Goal: Book appointment/travel/reservation

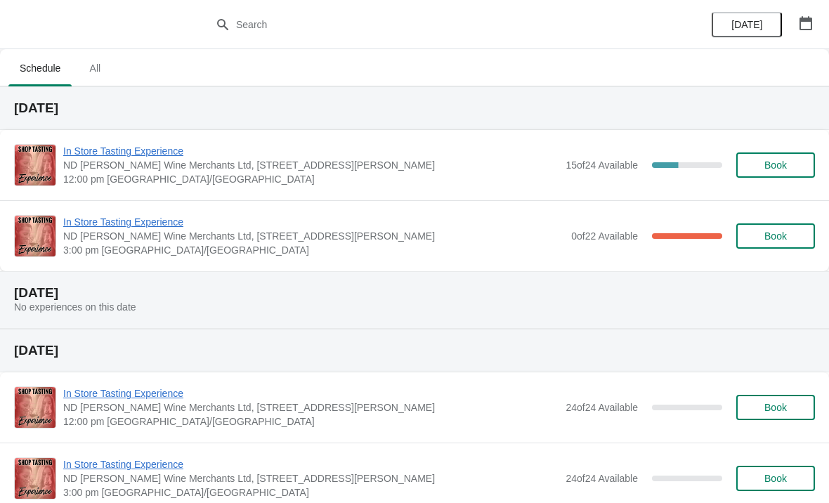
click at [814, 20] on button "button" at bounding box center [805, 23] width 25 height 25
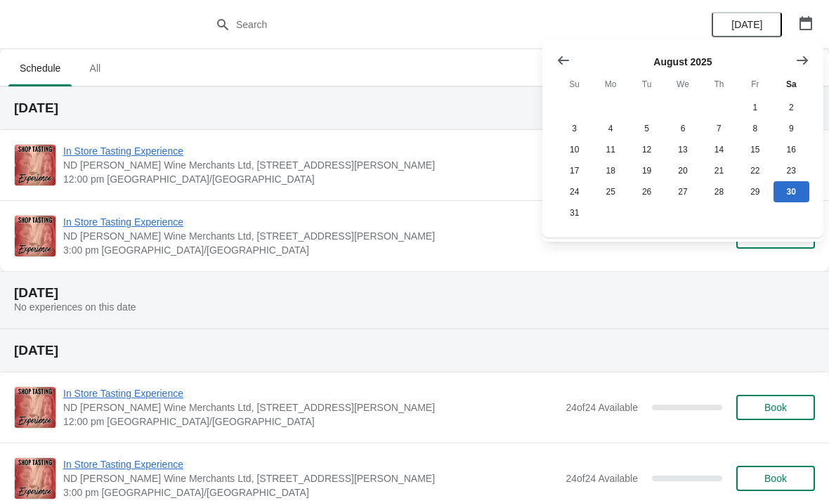
click at [799, 60] on icon "Show next month, September 2025" at bounding box center [802, 59] width 11 height 8
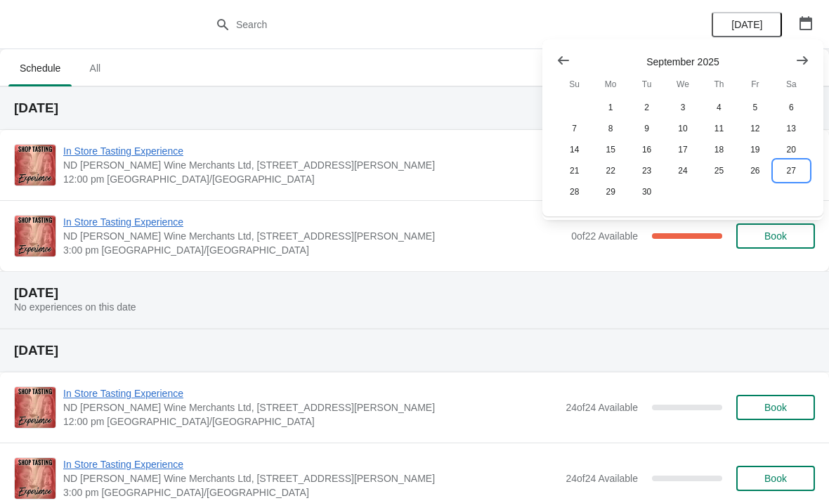
click at [790, 172] on button "27" at bounding box center [791, 170] width 36 height 21
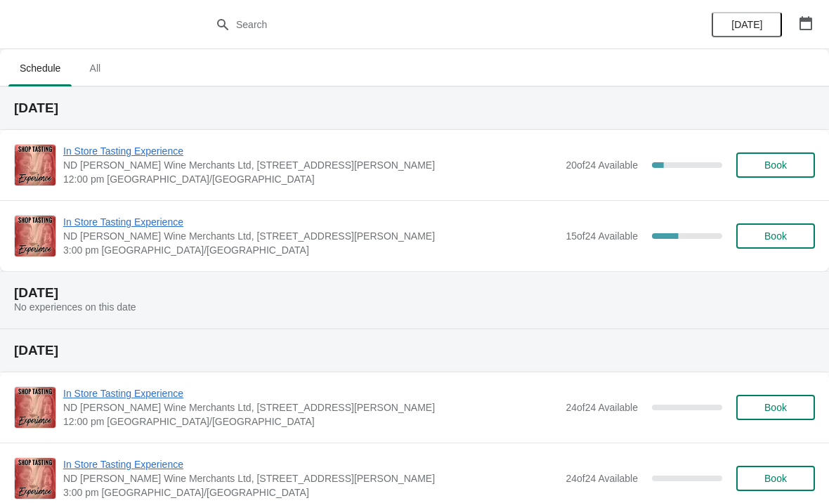
click at [466, 156] on span "In Store Tasting Experience" at bounding box center [310, 151] width 495 height 14
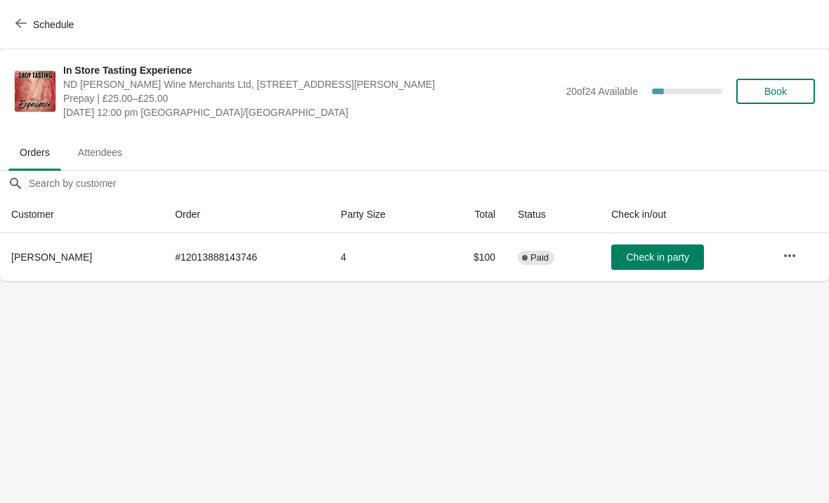
click at [42, 22] on span "Schedule" at bounding box center [53, 24] width 41 height 11
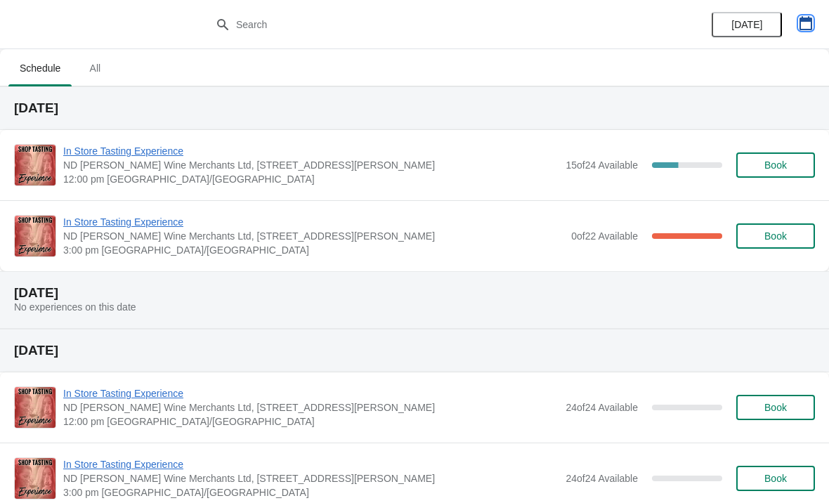
click at [805, 28] on icon "button" at bounding box center [806, 23] width 14 height 14
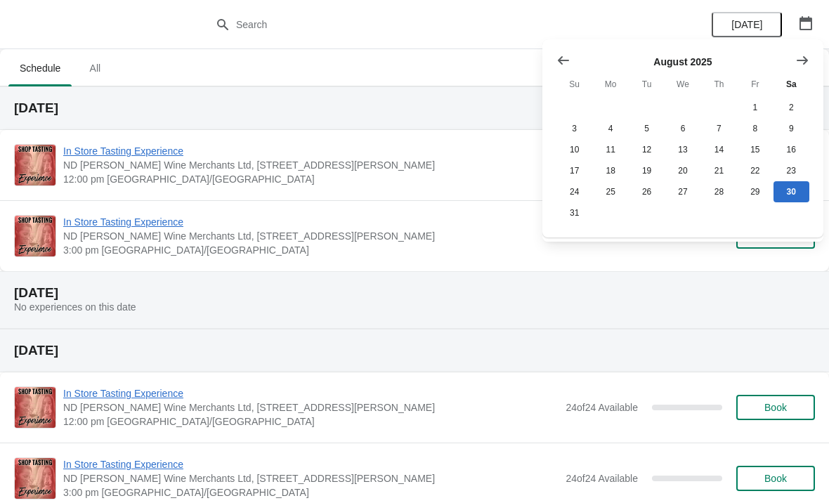
click at [797, 60] on icon "Show next month, September 2025" at bounding box center [802, 60] width 14 height 14
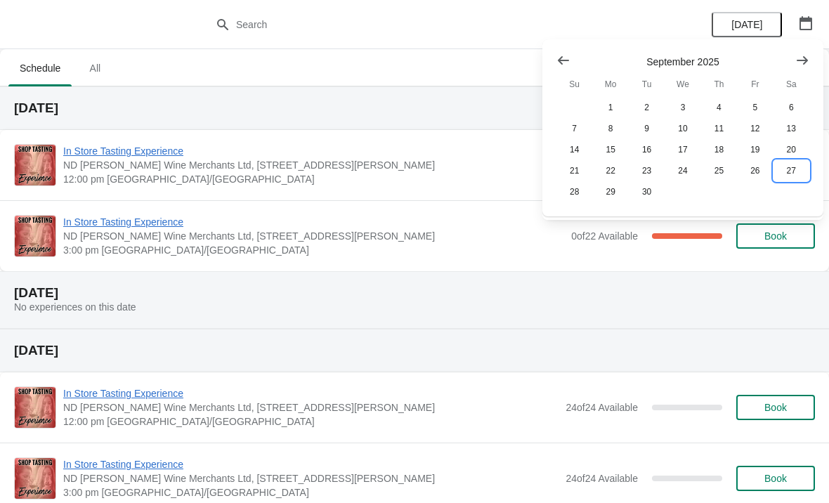
click at [795, 169] on button "27" at bounding box center [791, 170] width 36 height 21
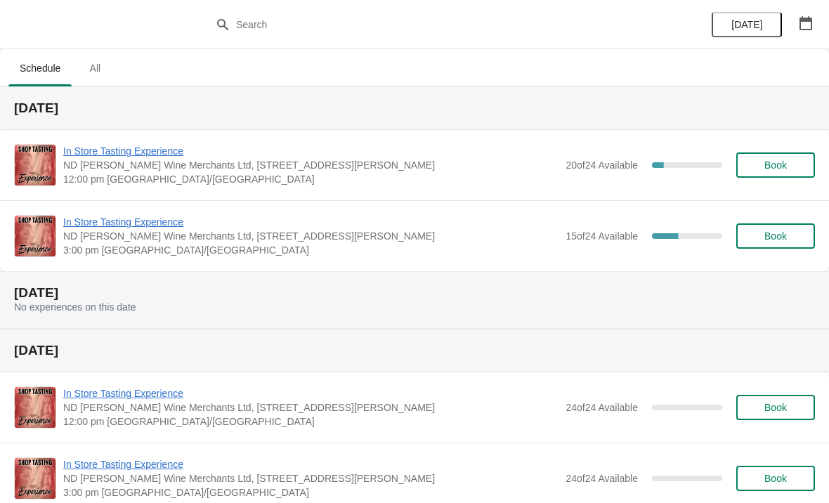
click at [449, 228] on span "In Store Tasting Experience" at bounding box center [310, 222] width 495 height 14
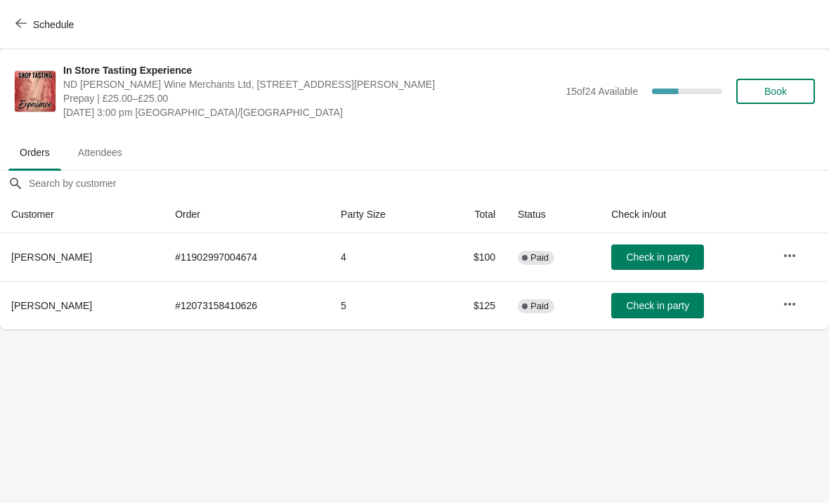
click at [53, 20] on span "Schedule" at bounding box center [53, 24] width 41 height 11
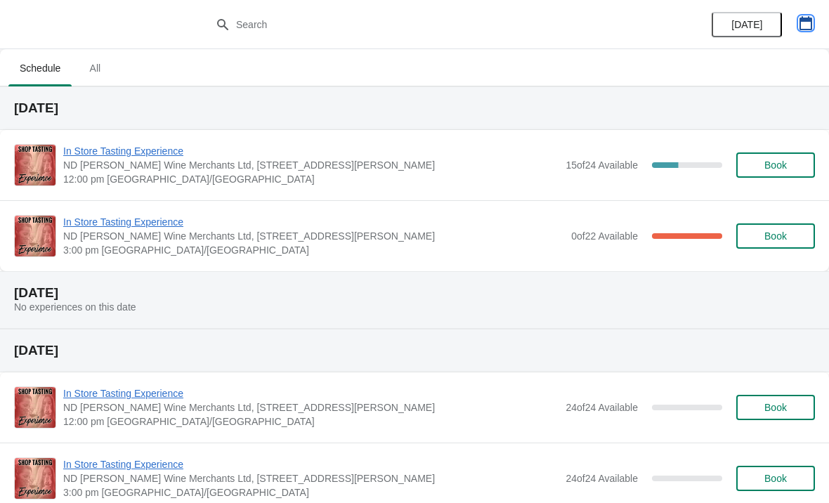
click at [805, 20] on icon "button" at bounding box center [805, 23] width 13 height 14
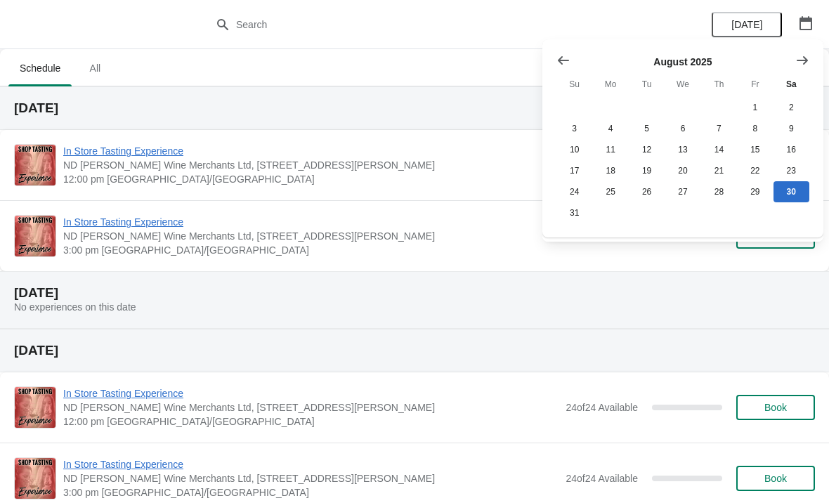
click at [799, 66] on icon "Show next month, September 2025" at bounding box center [802, 60] width 14 height 14
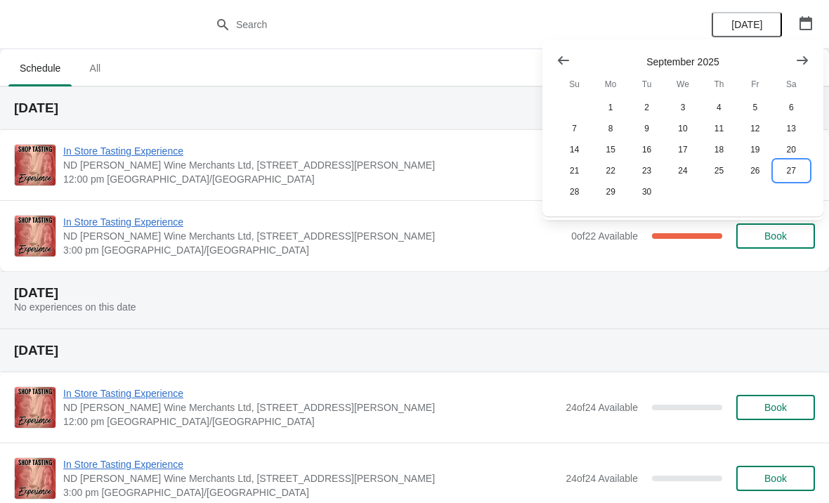
click at [790, 168] on button "27" at bounding box center [791, 170] width 36 height 21
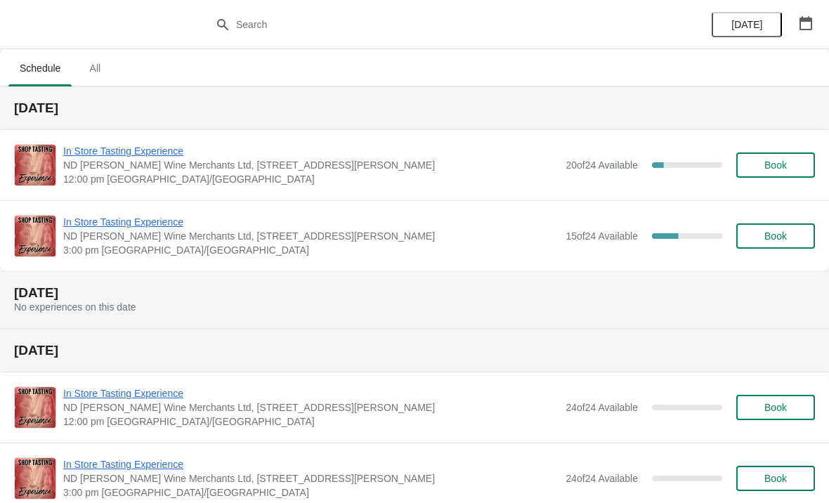
click at [783, 168] on span "Book" at bounding box center [775, 164] width 22 height 11
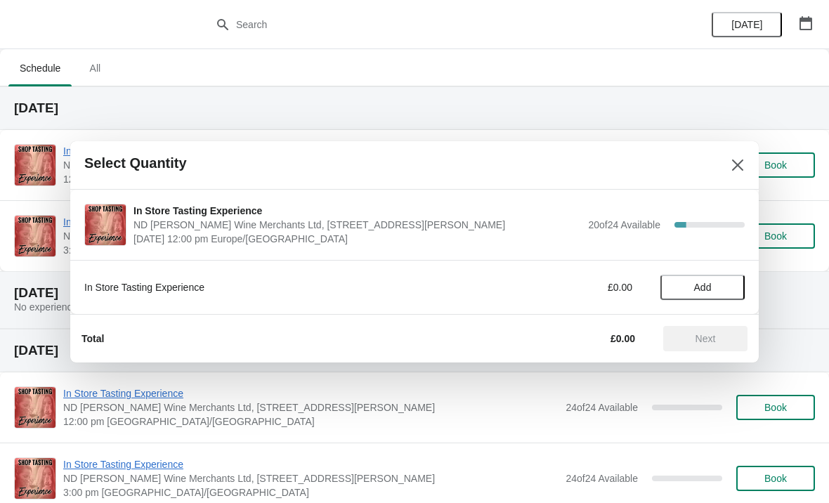
click at [738, 159] on icon "Close" at bounding box center [738, 165] width 14 height 14
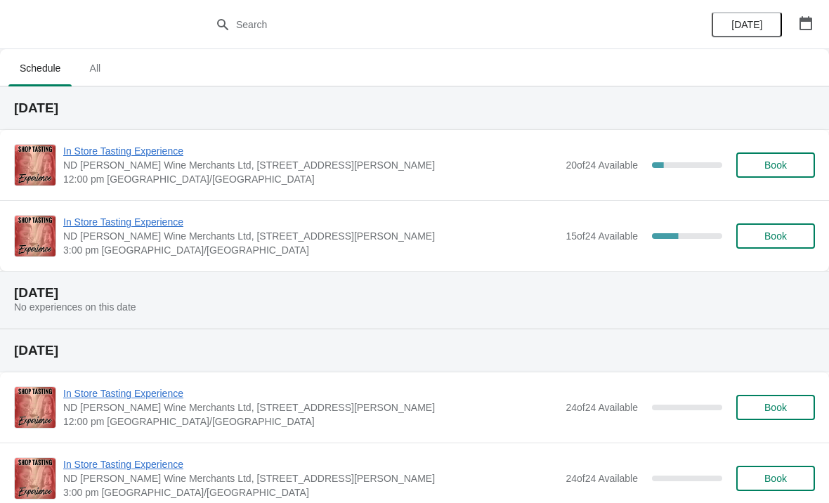
click at [485, 166] on span "ND [PERSON_NAME] Wine Merchants Ltd, [STREET_ADDRESS][PERSON_NAME]" at bounding box center [310, 165] width 495 height 14
click at [461, 157] on span "In Store Tasting Experience" at bounding box center [310, 151] width 495 height 14
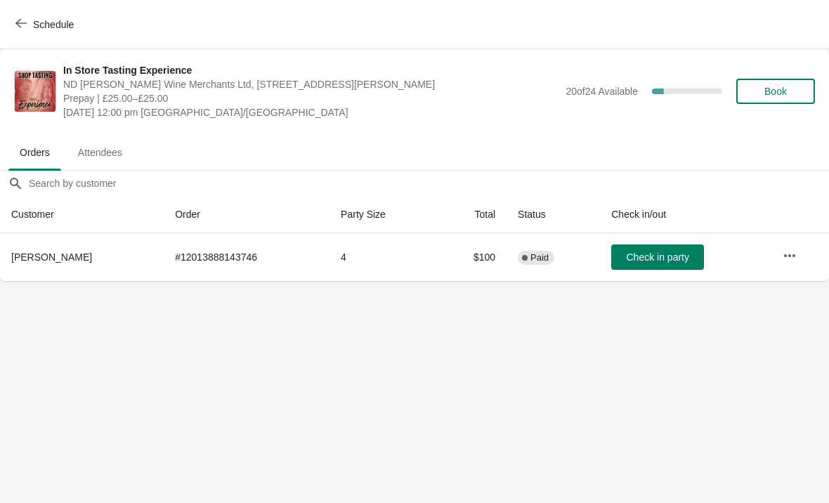
click at [795, 249] on icon "button" at bounding box center [790, 256] width 14 height 14
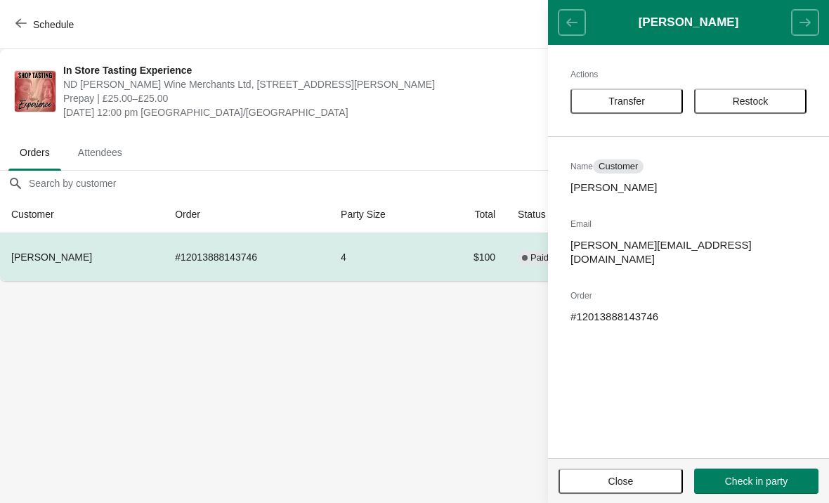
click at [636, 98] on span "Transfer" at bounding box center [626, 101] width 37 height 11
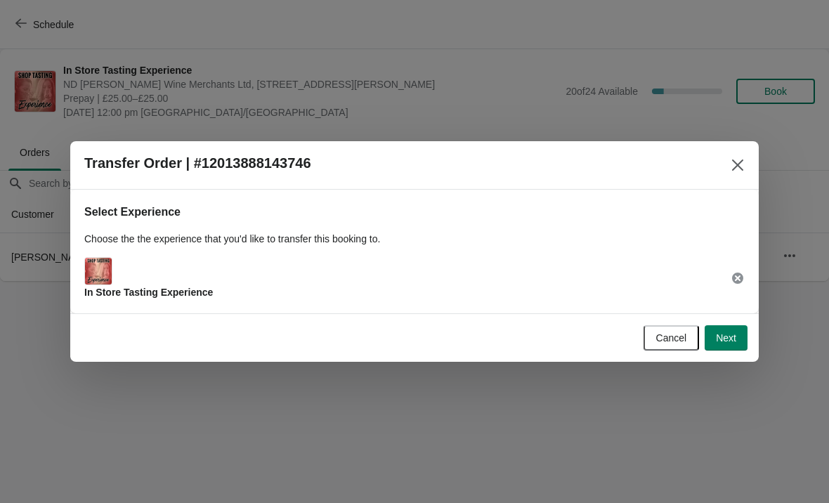
click at [726, 339] on span "Next" at bounding box center [726, 337] width 20 height 11
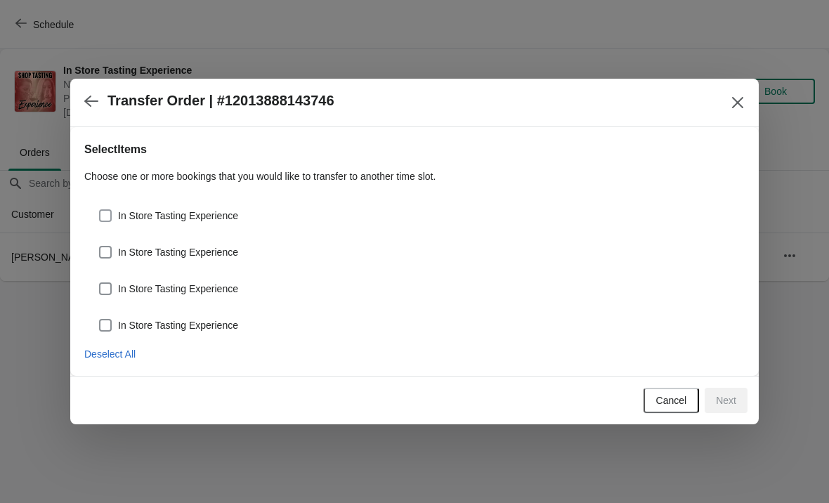
click at [110, 211] on span at bounding box center [105, 215] width 13 height 13
click at [100, 210] on input "In Store Tasting Experience" at bounding box center [99, 209] width 1 height 1
checkbox input "true"
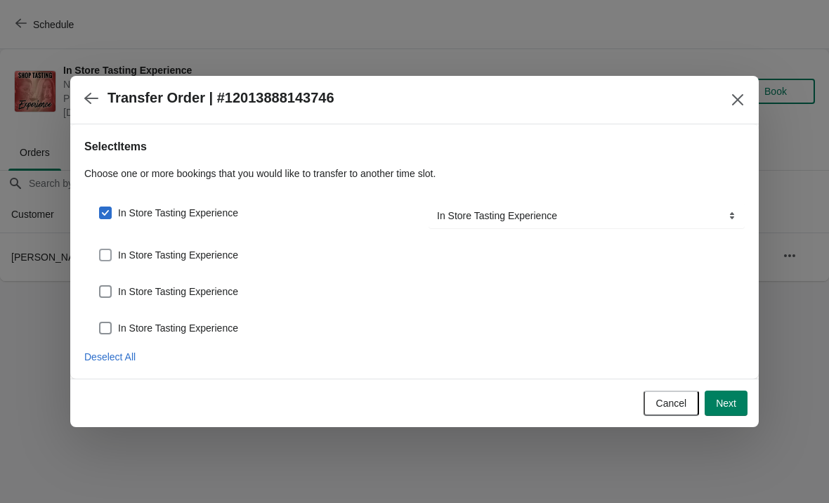
click at [111, 258] on span at bounding box center [105, 255] width 13 height 13
click at [100, 249] on input "In Store Tasting Experience" at bounding box center [99, 249] width 1 height 1
checkbox input "true"
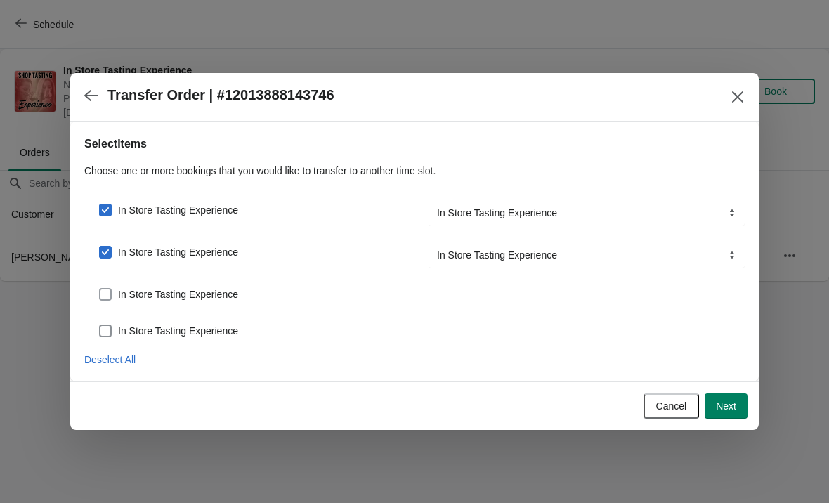
click at [108, 294] on span at bounding box center [105, 294] width 13 height 13
click at [100, 289] on input "In Store Tasting Experience" at bounding box center [99, 288] width 1 height 1
checkbox input "true"
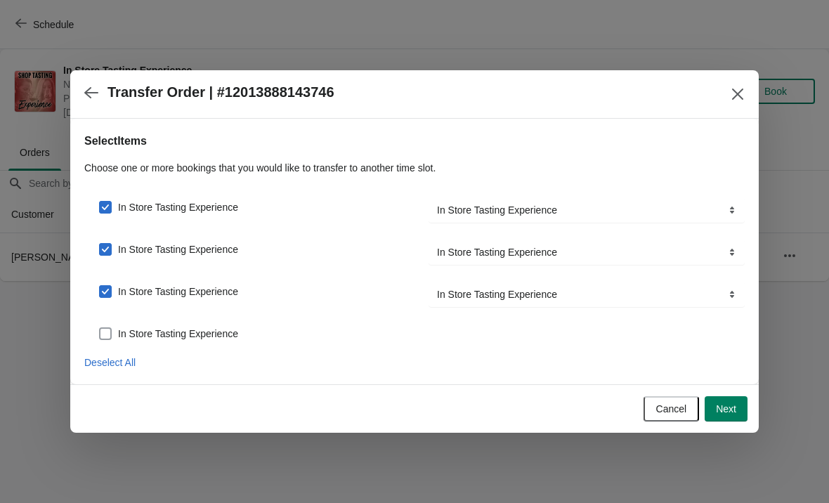
click at [102, 329] on span at bounding box center [105, 333] width 13 height 13
click at [100, 328] on input "In Store Tasting Experience" at bounding box center [99, 327] width 1 height 1
checkbox input "true"
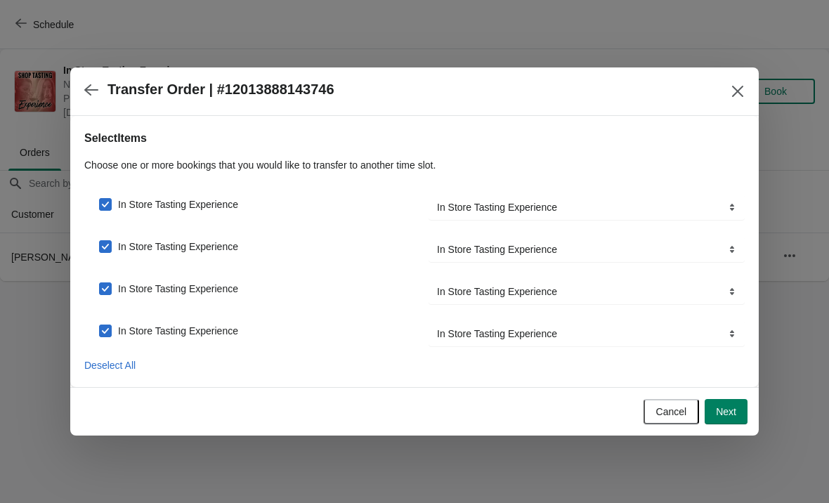
click at [733, 405] on button "Next" at bounding box center [726, 411] width 43 height 25
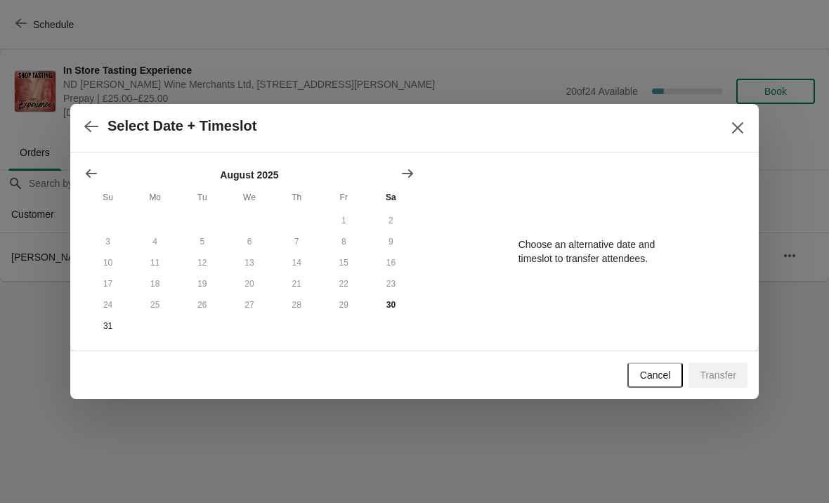
click at [412, 163] on button "Show next month, September 2025" at bounding box center [407, 173] width 25 height 25
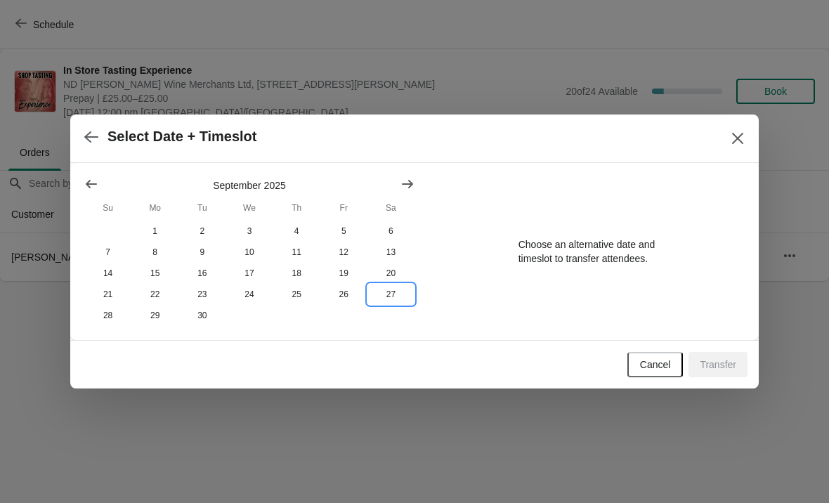
click at [395, 298] on button "27" at bounding box center [390, 294] width 47 height 21
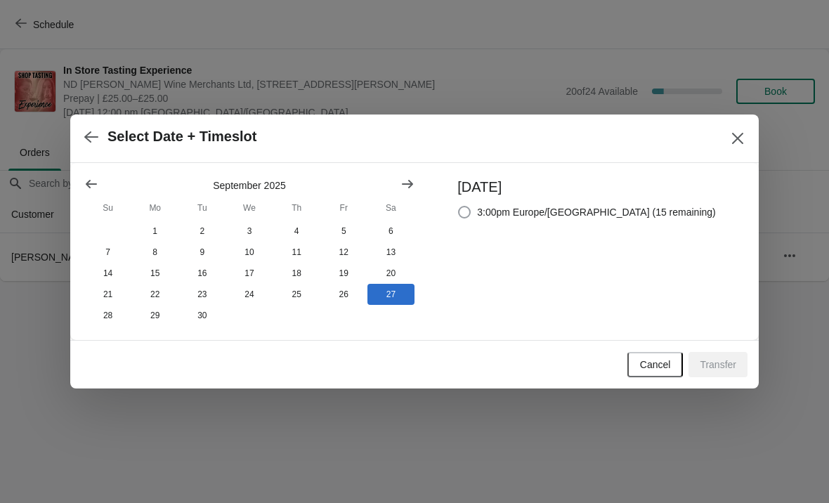
click at [471, 207] on span at bounding box center [464, 212] width 13 height 13
click at [459, 207] on input "3:00pm Europe/[GEOGRAPHIC_DATA] (15 remaining)" at bounding box center [458, 206] width 1 height 1
radio input "true"
click at [714, 366] on span "Transfer" at bounding box center [718, 364] width 37 height 11
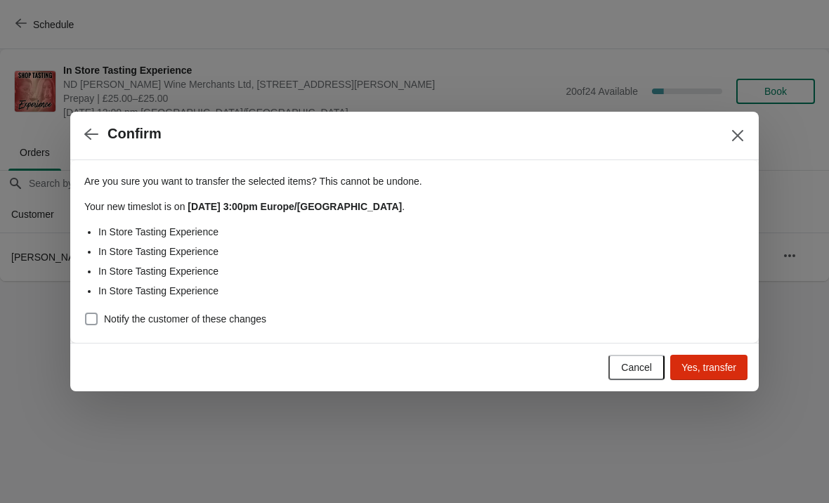
click at [86, 322] on span at bounding box center [91, 319] width 13 height 13
click at [86, 313] on input "Notify the customer of these changes" at bounding box center [85, 313] width 1 height 1
checkbox input "true"
click at [714, 365] on span "Yes, transfer" at bounding box center [708, 367] width 55 height 11
